Goal: Task Accomplishment & Management: Manage account settings

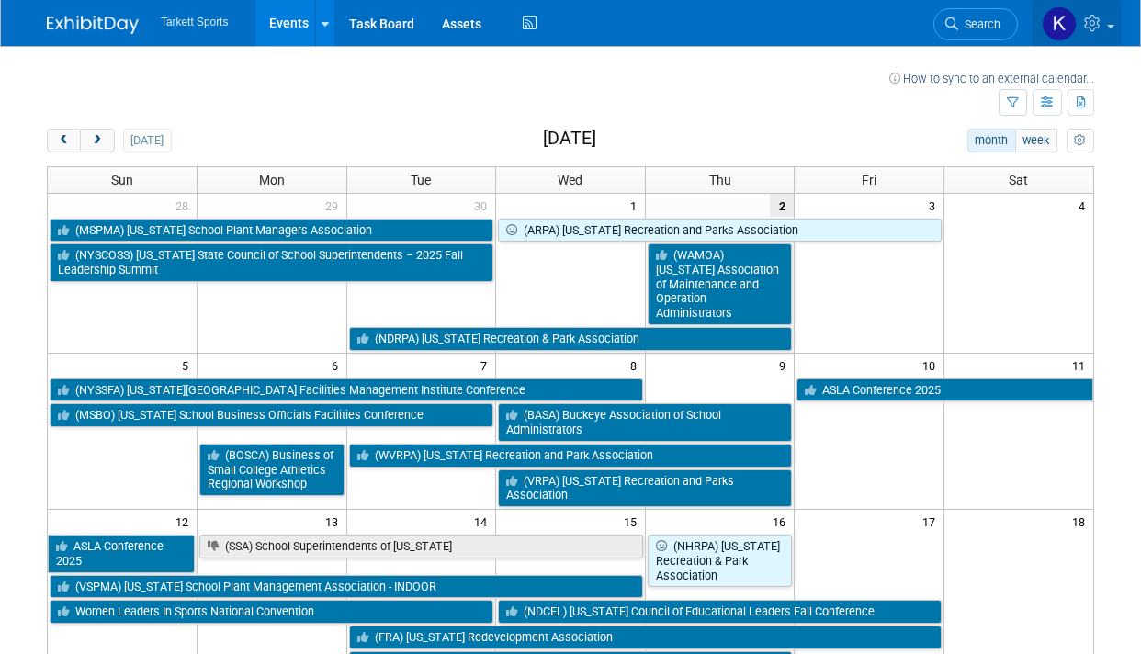
click at [1090, 21] on icon at bounding box center [1094, 23] width 21 height 17
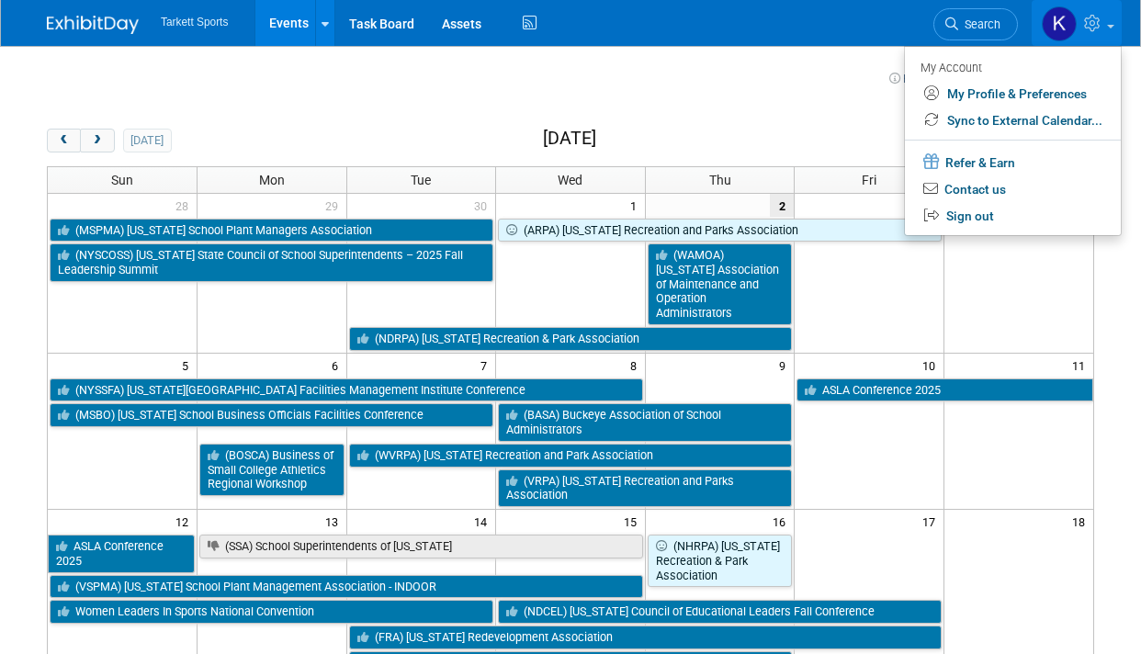
click at [1051, 24] on img at bounding box center [1058, 23] width 35 height 35
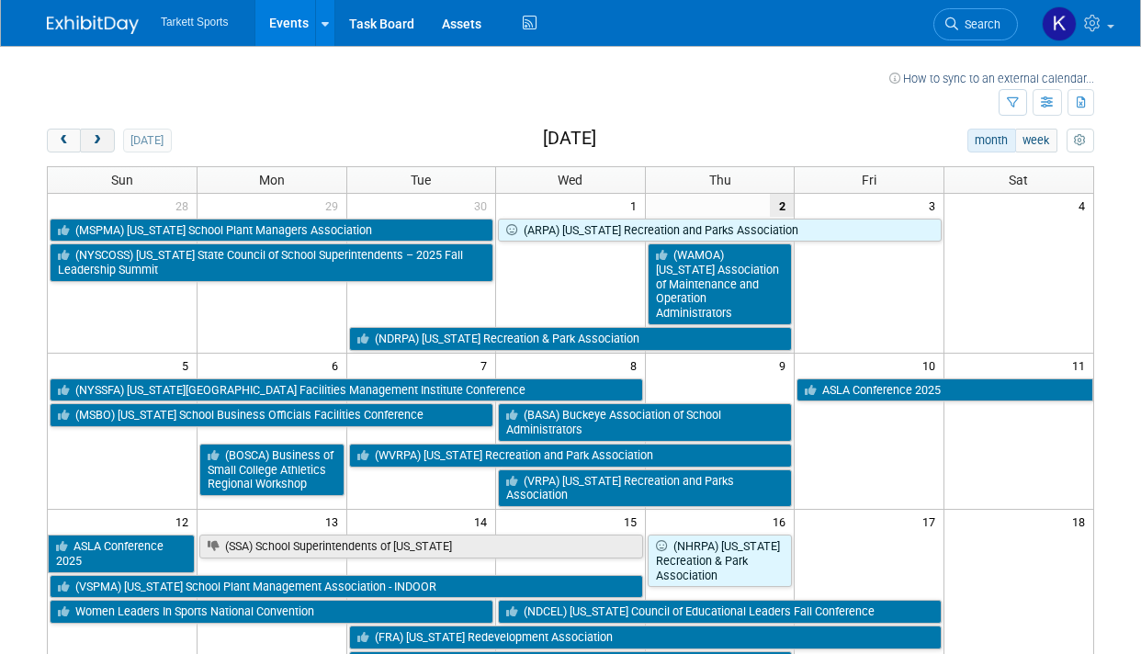
click at [111, 150] on button "next" at bounding box center [97, 141] width 34 height 24
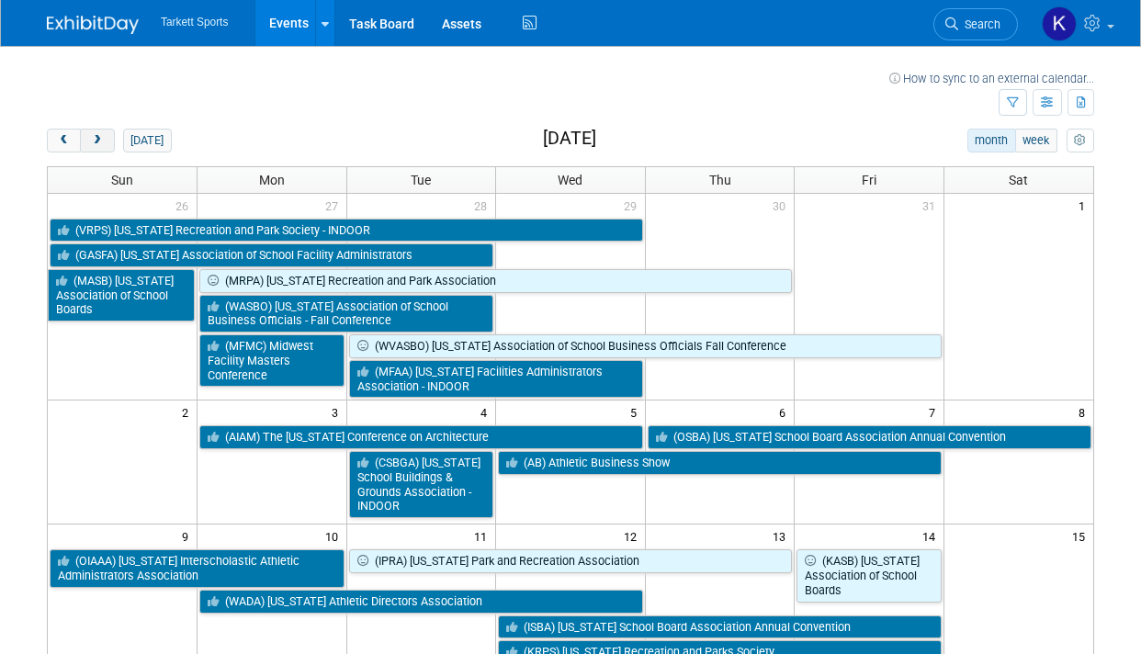
click at [107, 144] on button "next" at bounding box center [97, 141] width 34 height 24
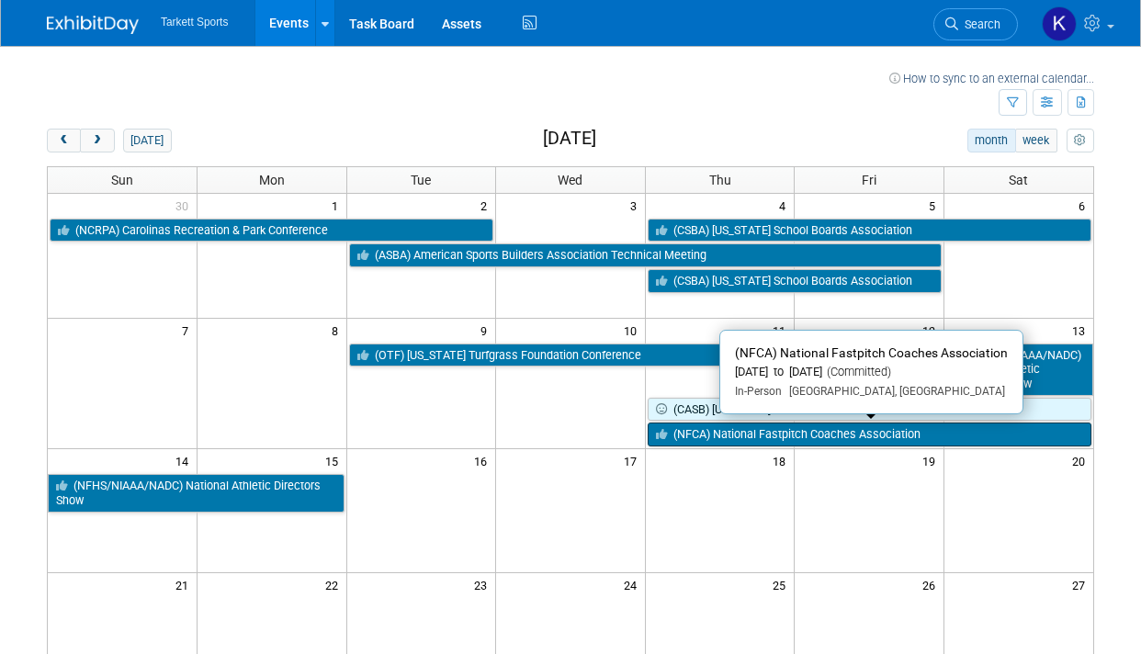
click at [929, 429] on link "(NFCA) National Fastpitch Coaches Association" at bounding box center [869, 434] width 444 height 24
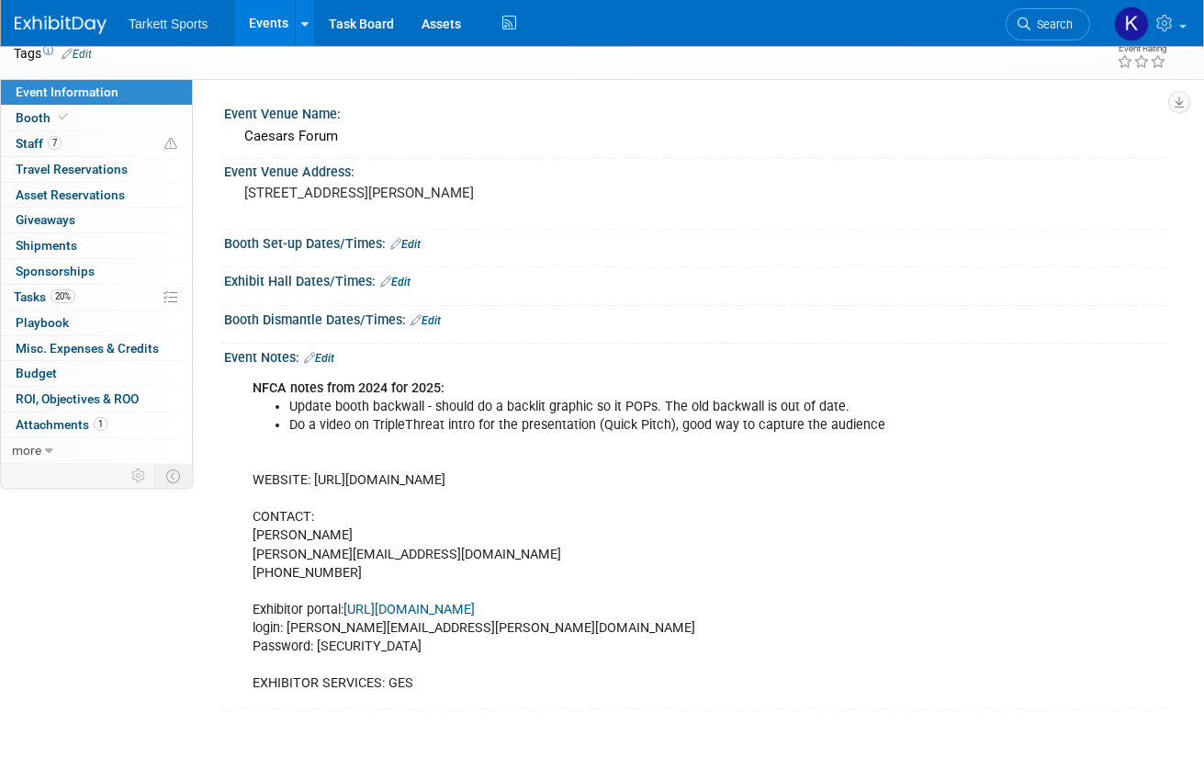
scroll to position [81, 0]
click at [132, 138] on link "7 Staff 7" at bounding box center [96, 144] width 191 height 25
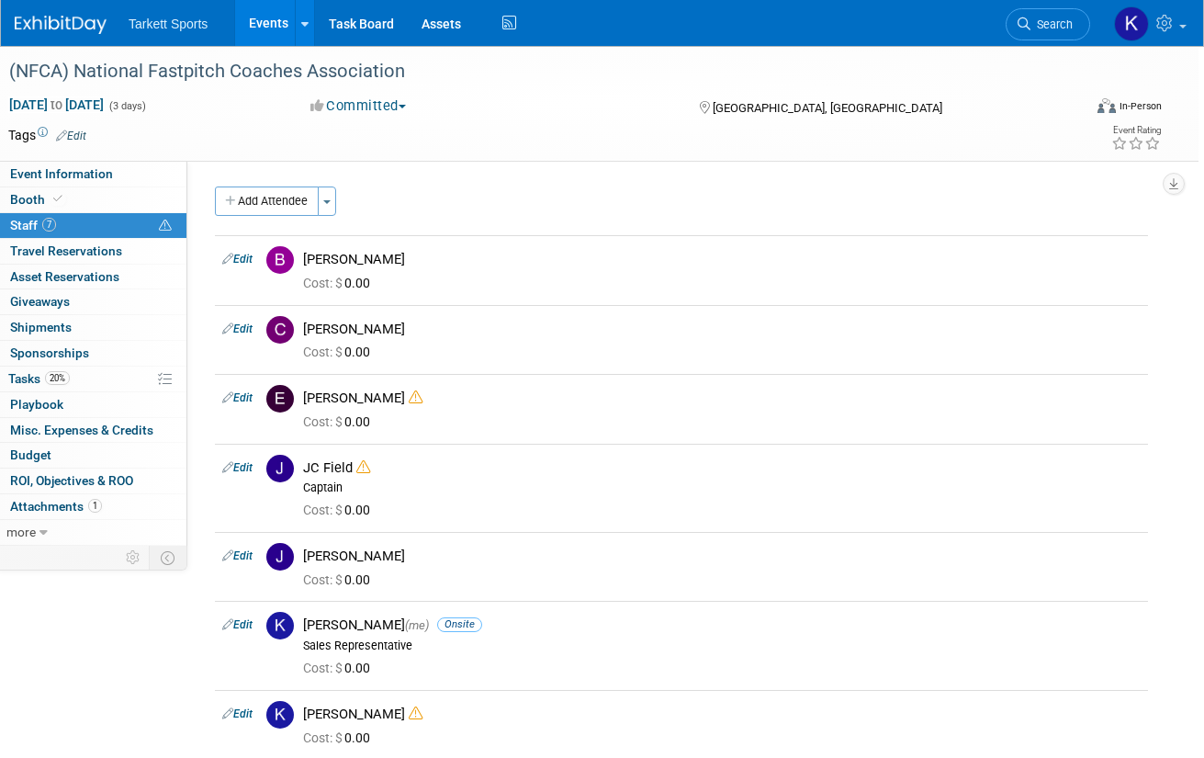
scroll to position [0, 0]
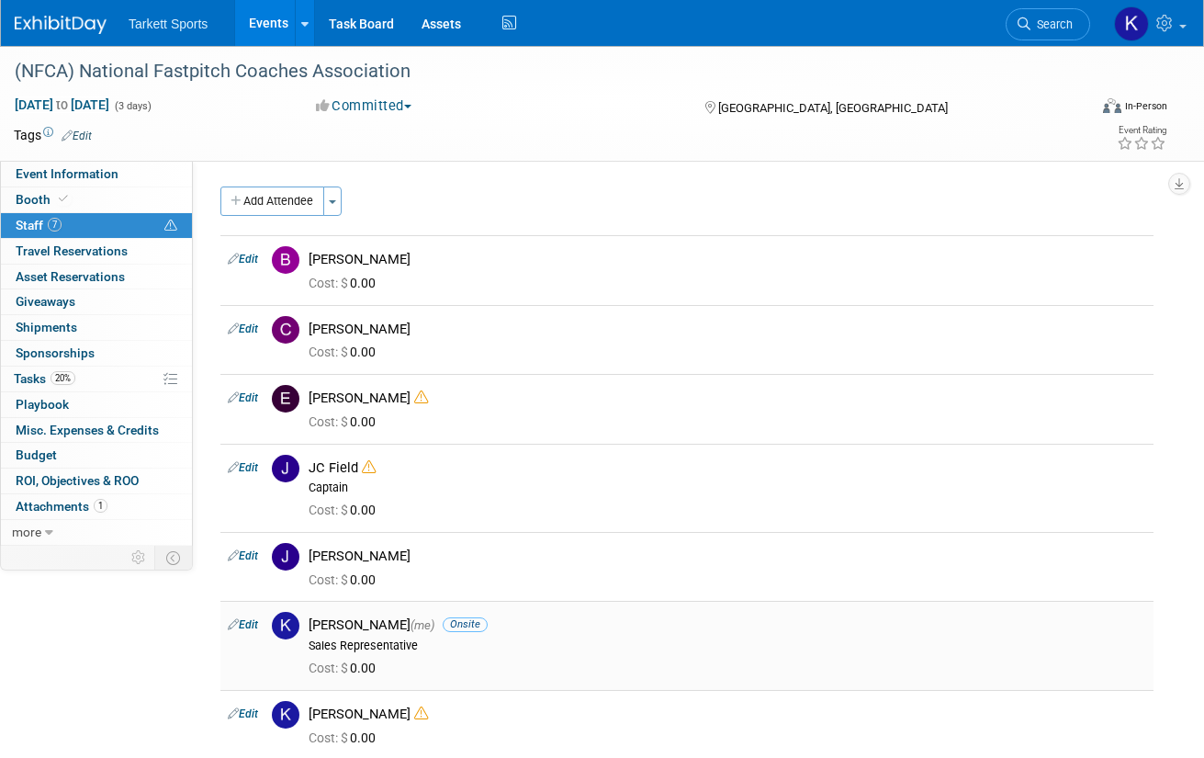
click at [250, 618] on link "Edit" at bounding box center [243, 624] width 30 height 13
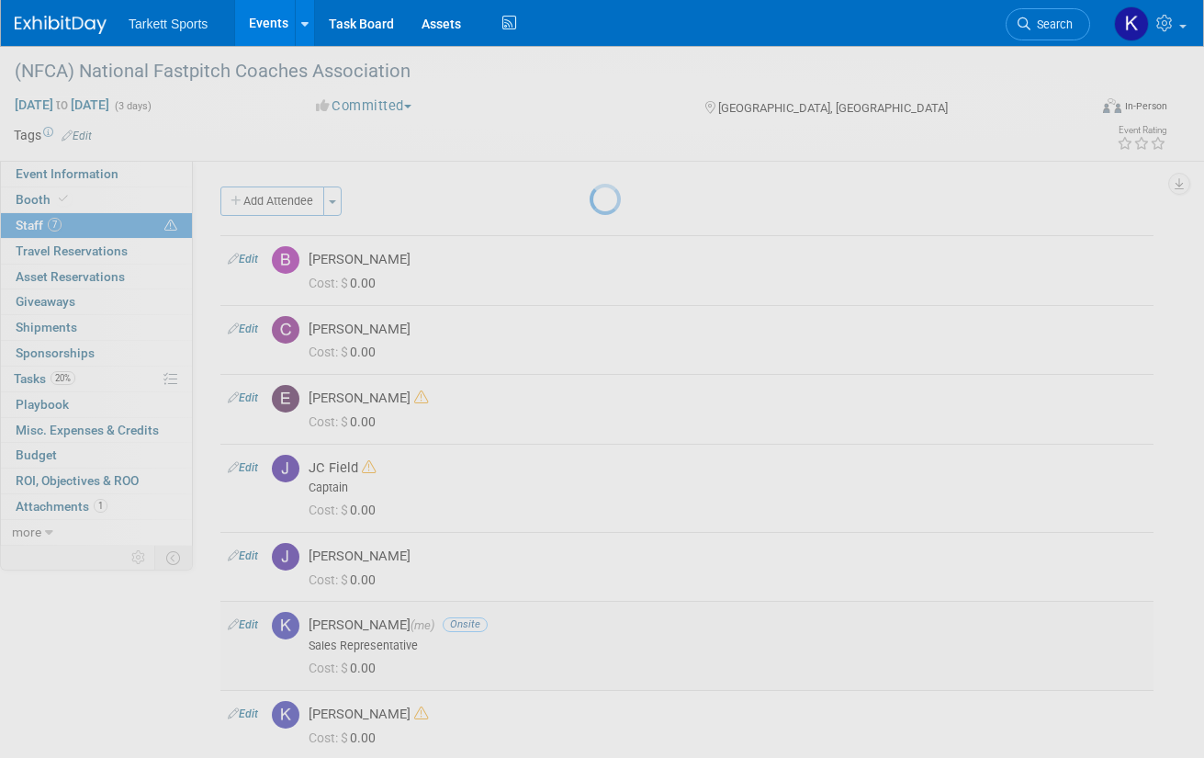
select select "07493f63-93ce-4132-b367-25f7d7e9bc88"
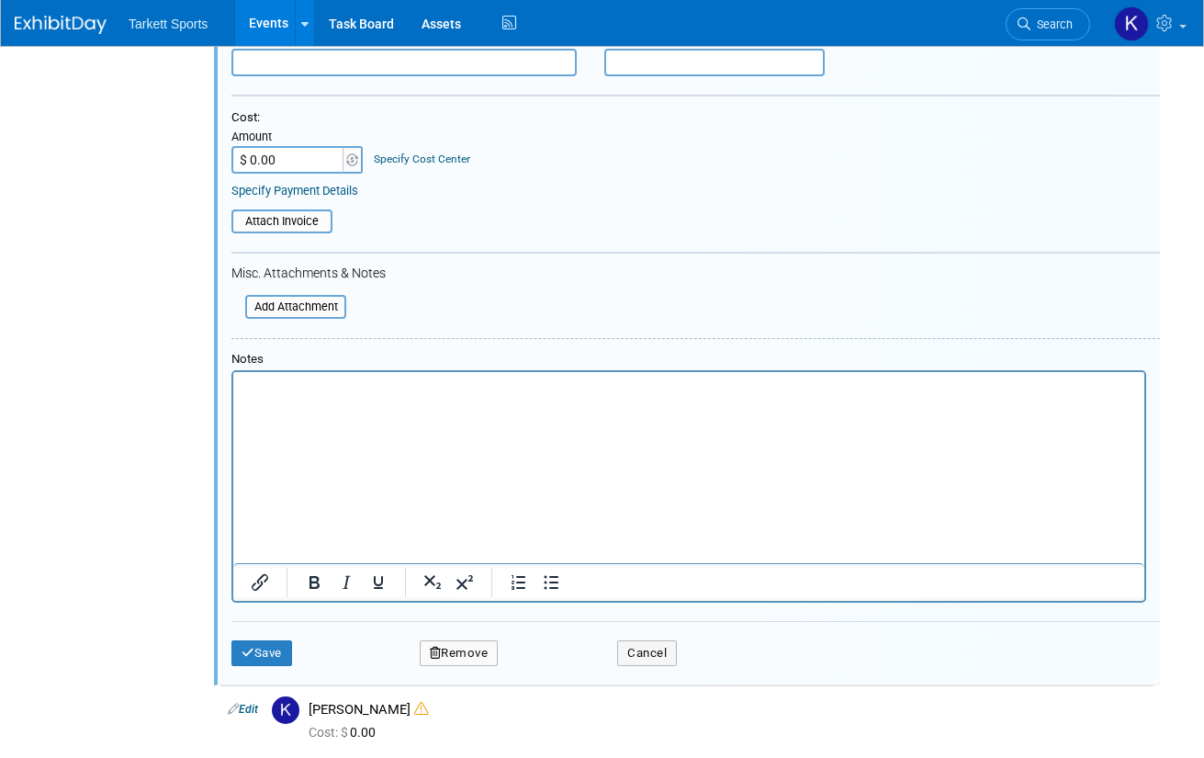
scroll to position [756, 0]
click at [463, 639] on button "Remove" at bounding box center [459, 652] width 79 height 26
click at [547, 649] on icon at bounding box center [546, 648] width 11 height 10
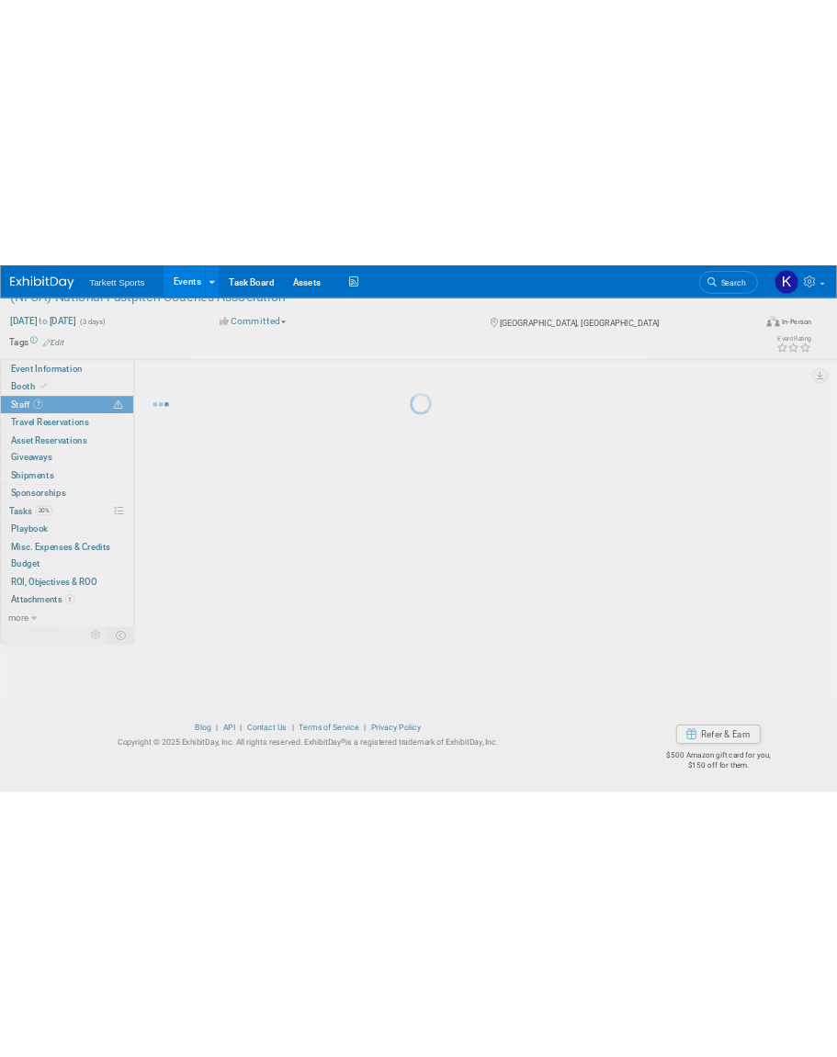
scroll to position [0, 0]
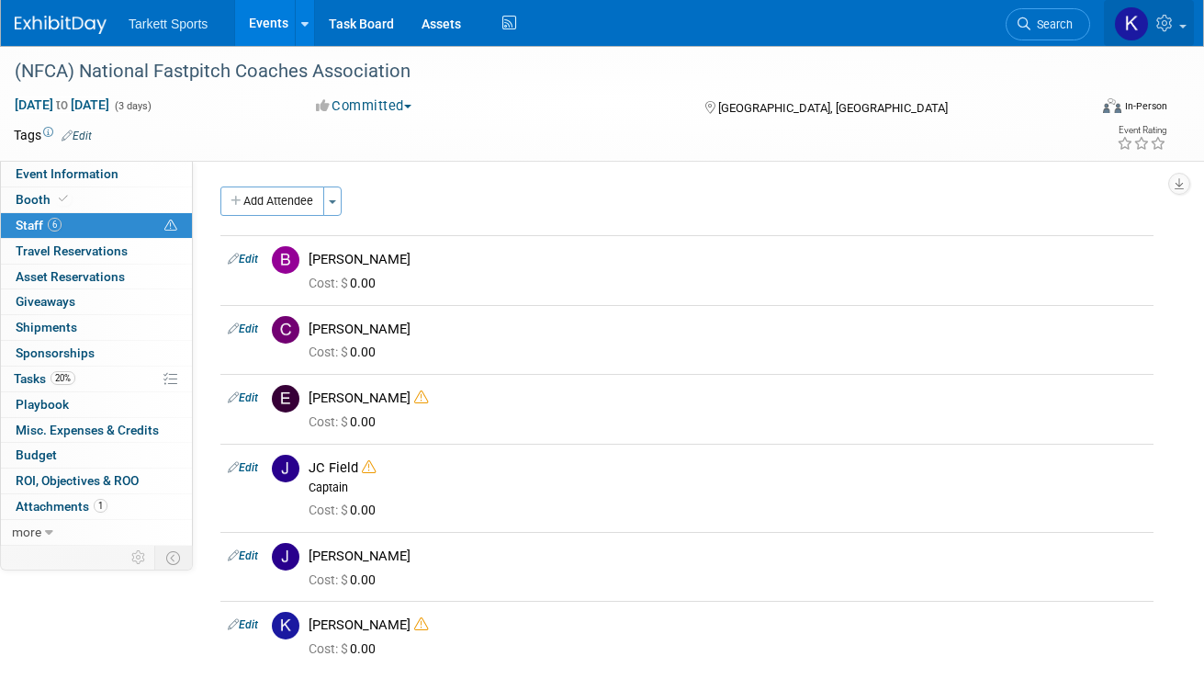
click at [1128, 13] on img at bounding box center [1131, 23] width 35 height 35
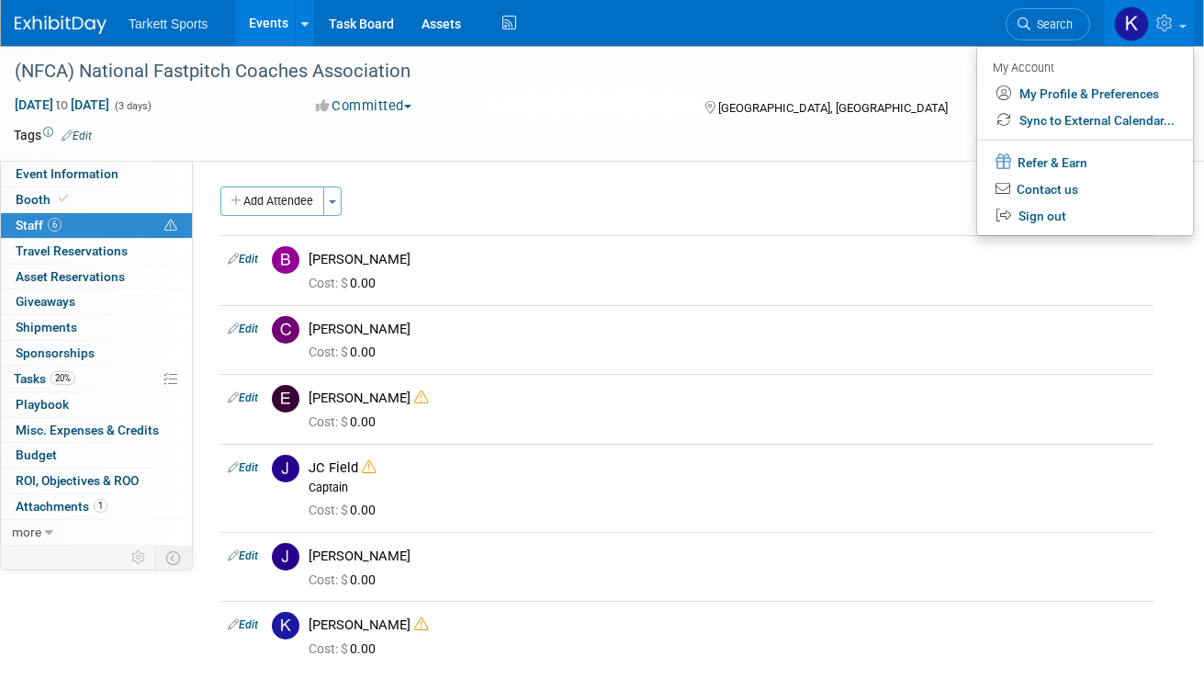
click at [1131, 21] on img at bounding box center [1131, 23] width 35 height 35
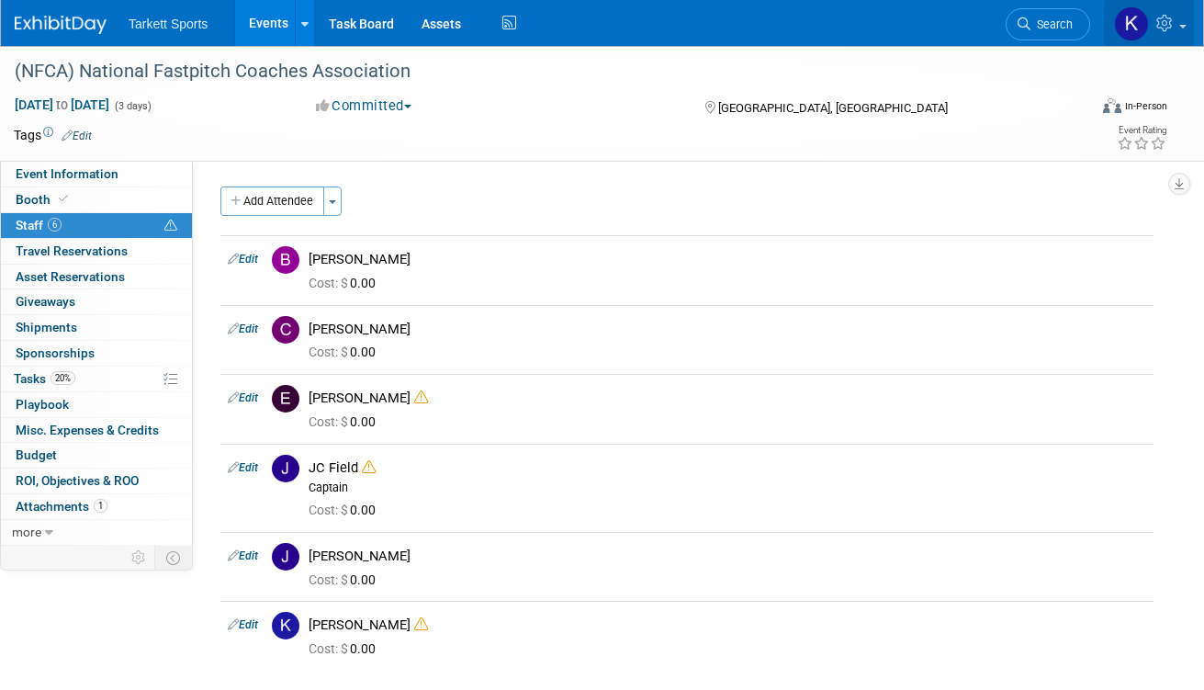
click at [1129, 19] on img at bounding box center [1131, 23] width 35 height 35
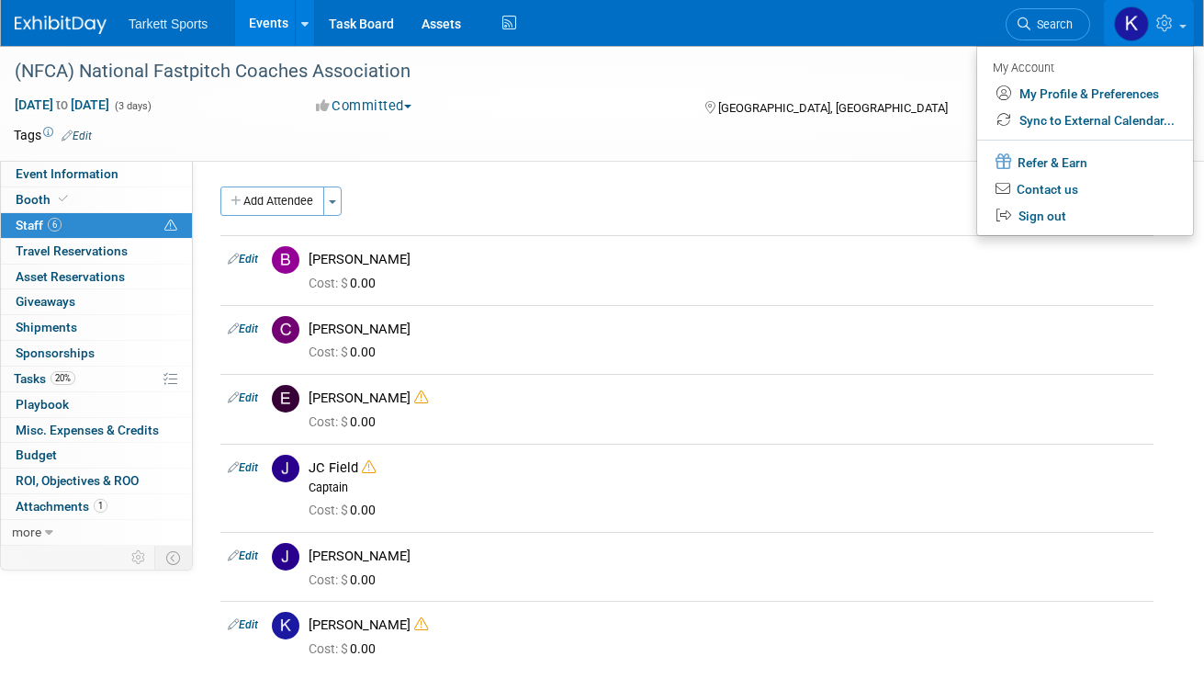
click at [88, 16] on img at bounding box center [61, 25] width 92 height 18
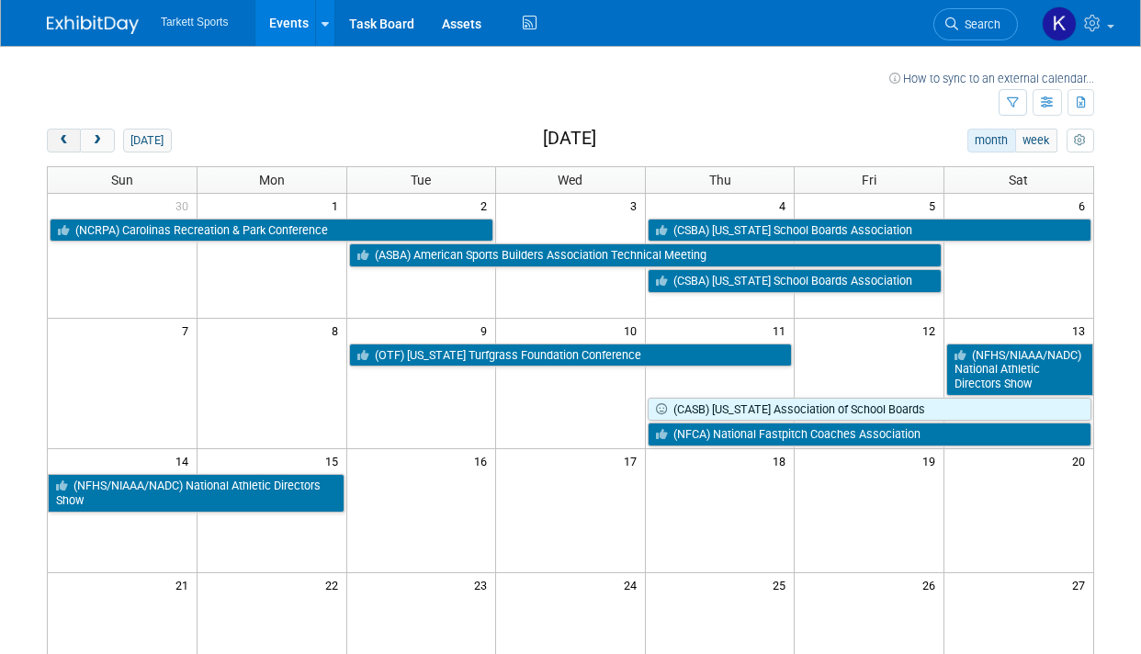
click at [73, 144] on button "prev" at bounding box center [64, 141] width 34 height 24
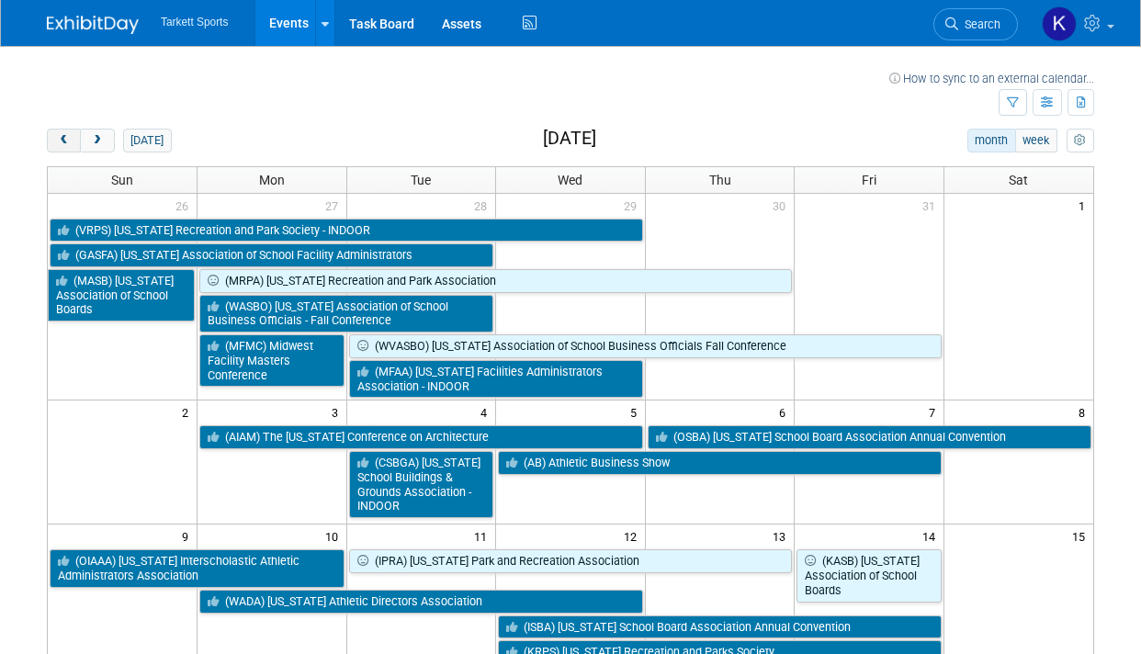
click at [66, 136] on span "prev" at bounding box center [64, 141] width 14 height 12
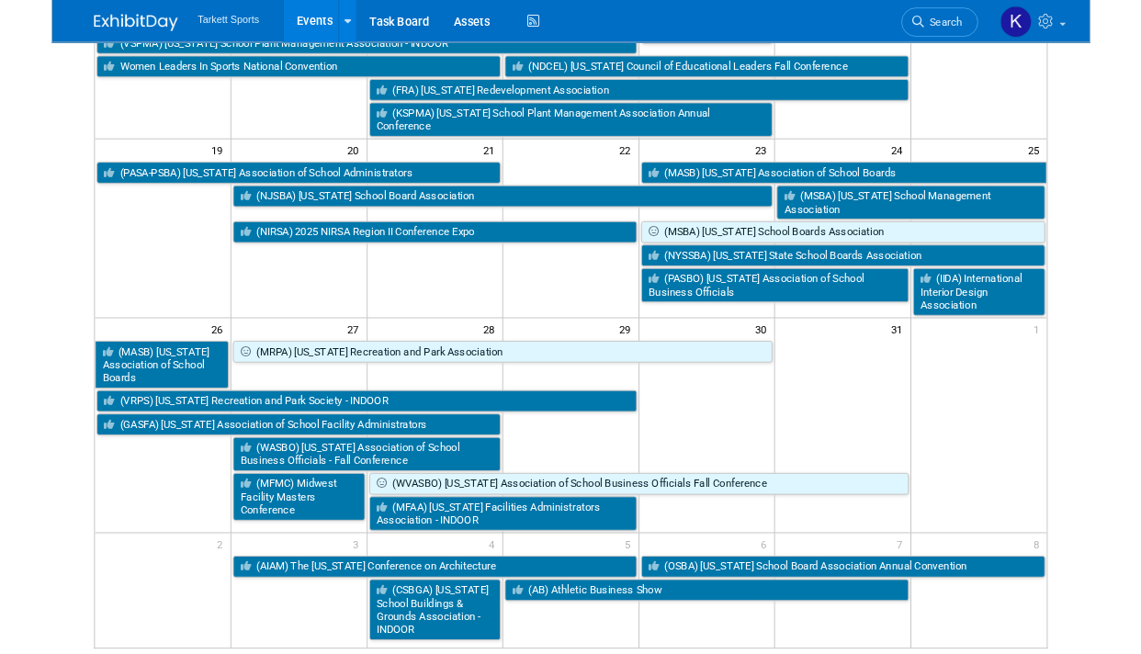
scroll to position [554, 0]
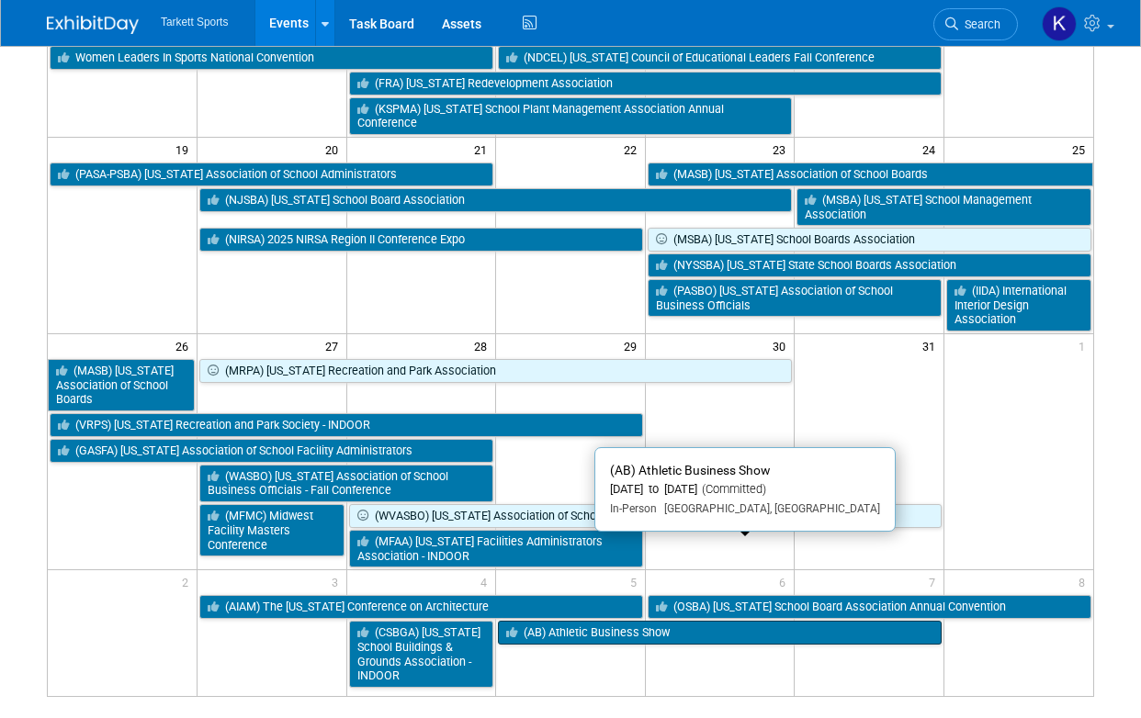
click at [847, 621] on link "(AB) Athletic Business Show" at bounding box center [720, 633] width 444 height 24
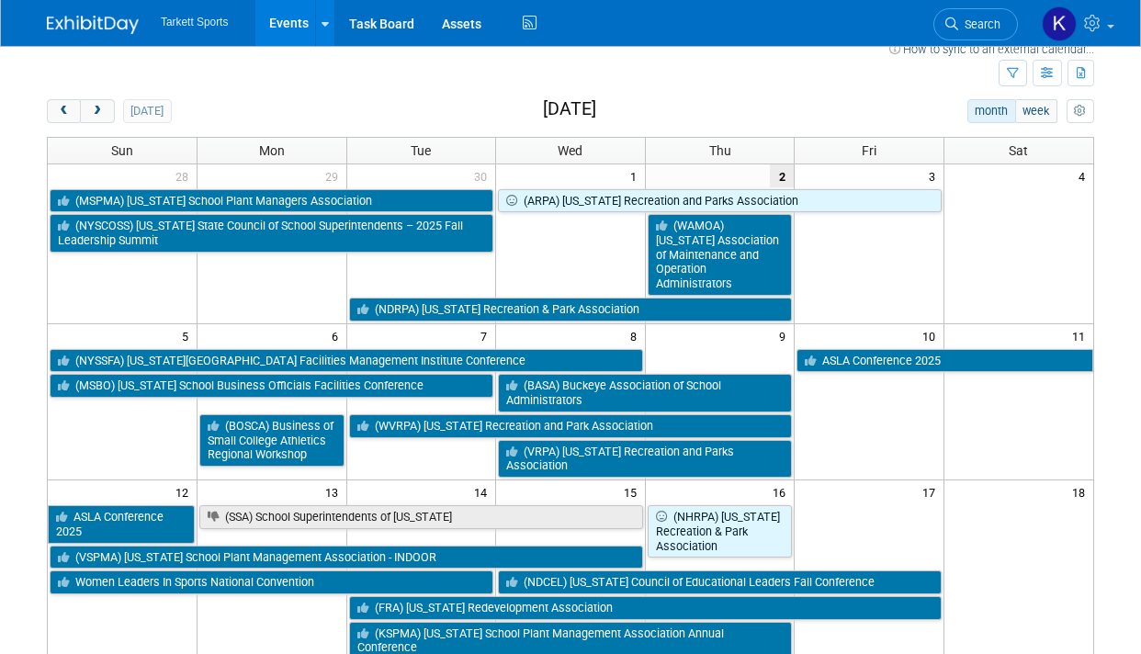
scroll to position [0, 0]
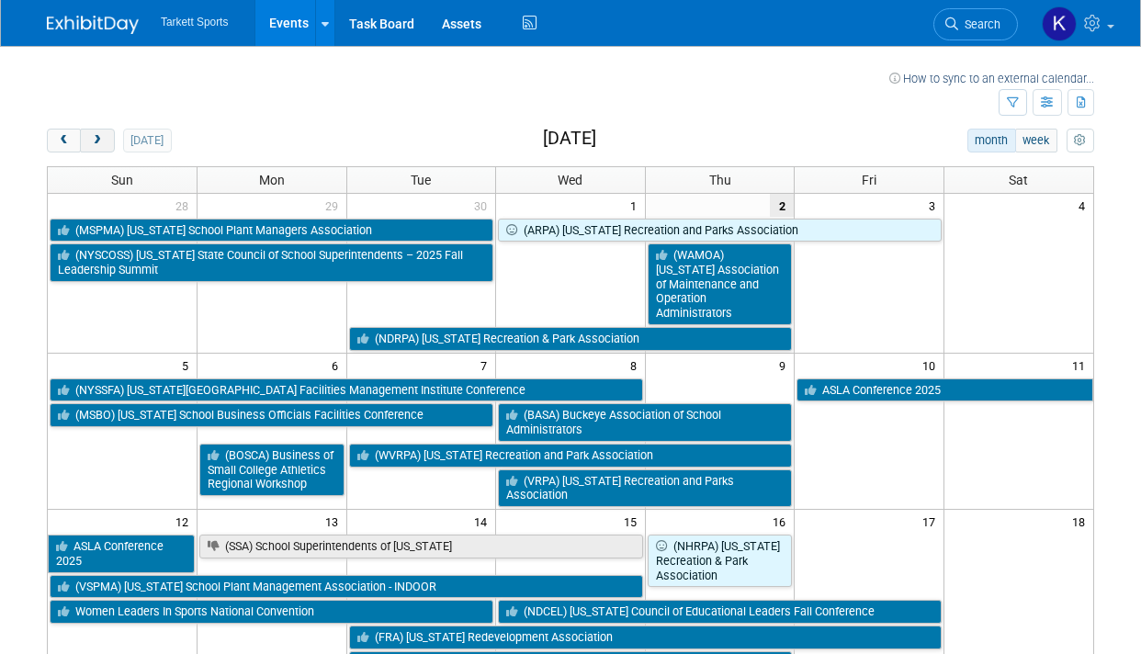
click at [106, 148] on button "next" at bounding box center [97, 141] width 34 height 24
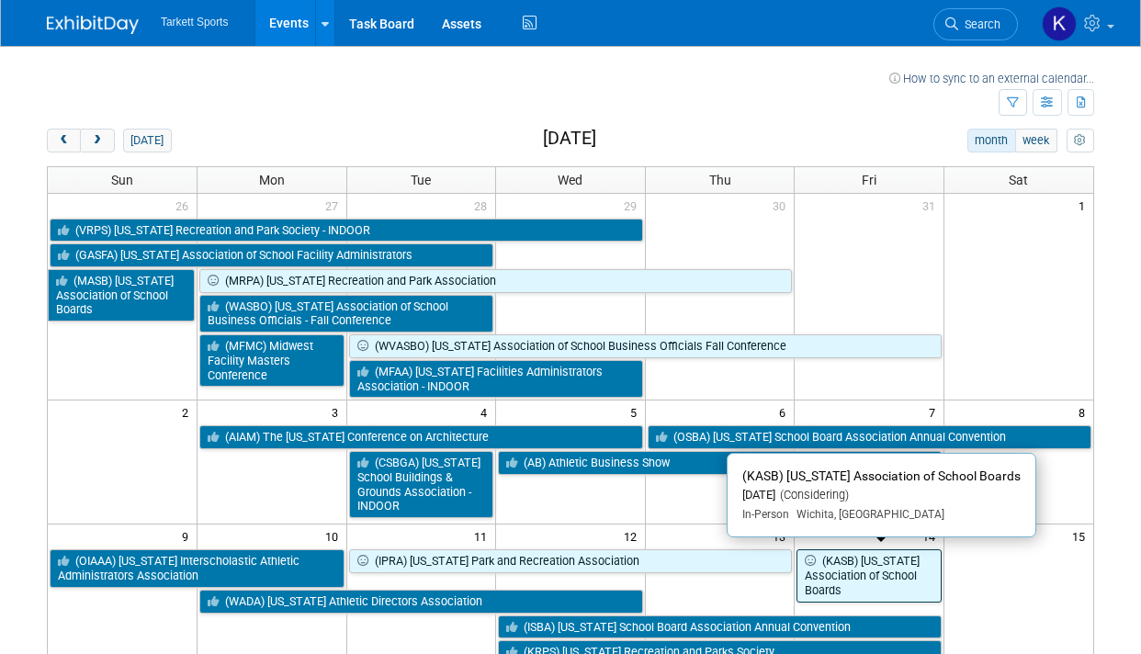
click at [905, 563] on link "(KASB) Kansas Association of School Boards" at bounding box center [868, 575] width 145 height 52
